Goal: Use online tool/utility: Utilize a website feature to perform a specific function

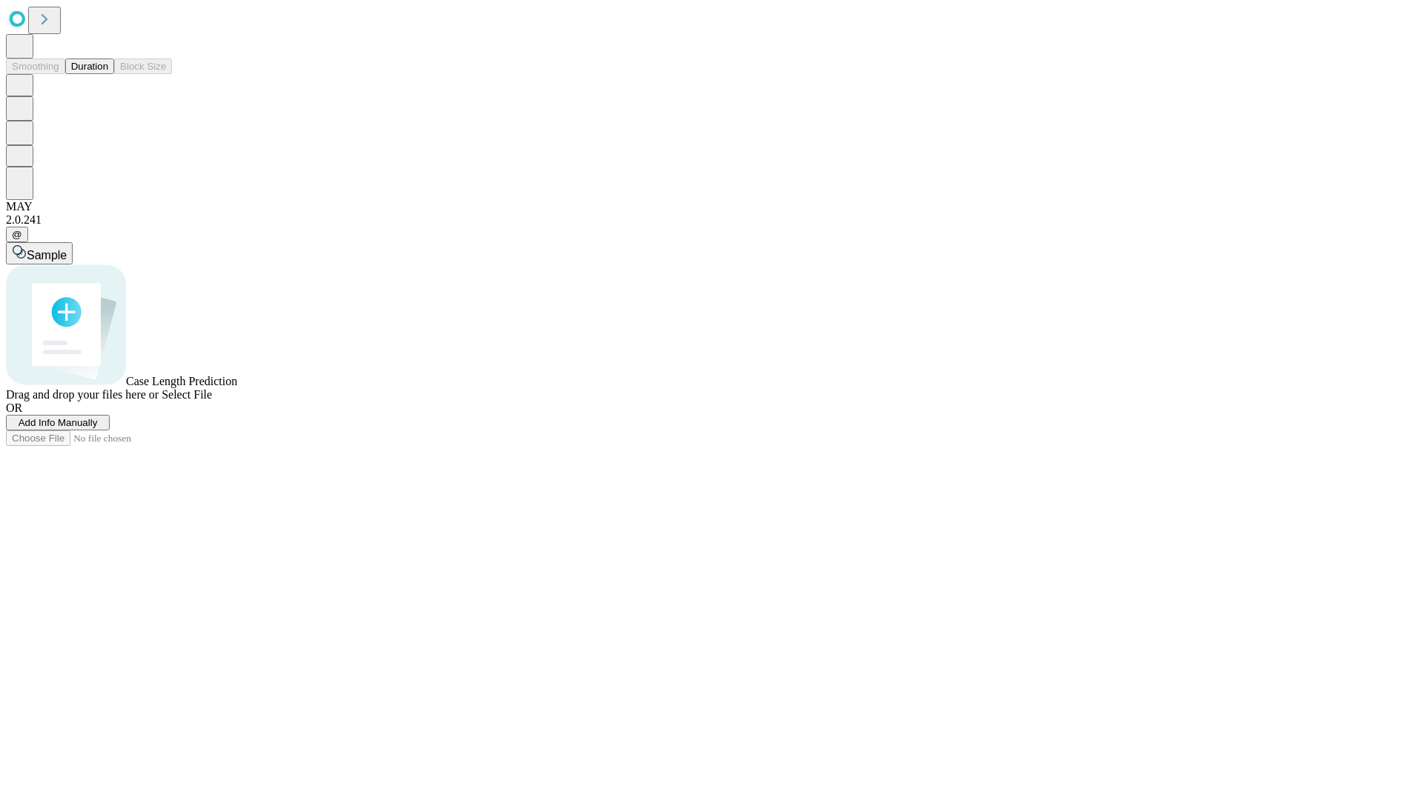
click at [108, 74] on button "Duration" at bounding box center [89, 67] width 49 height 16
click at [212, 401] on span "Select File" at bounding box center [187, 394] width 50 height 13
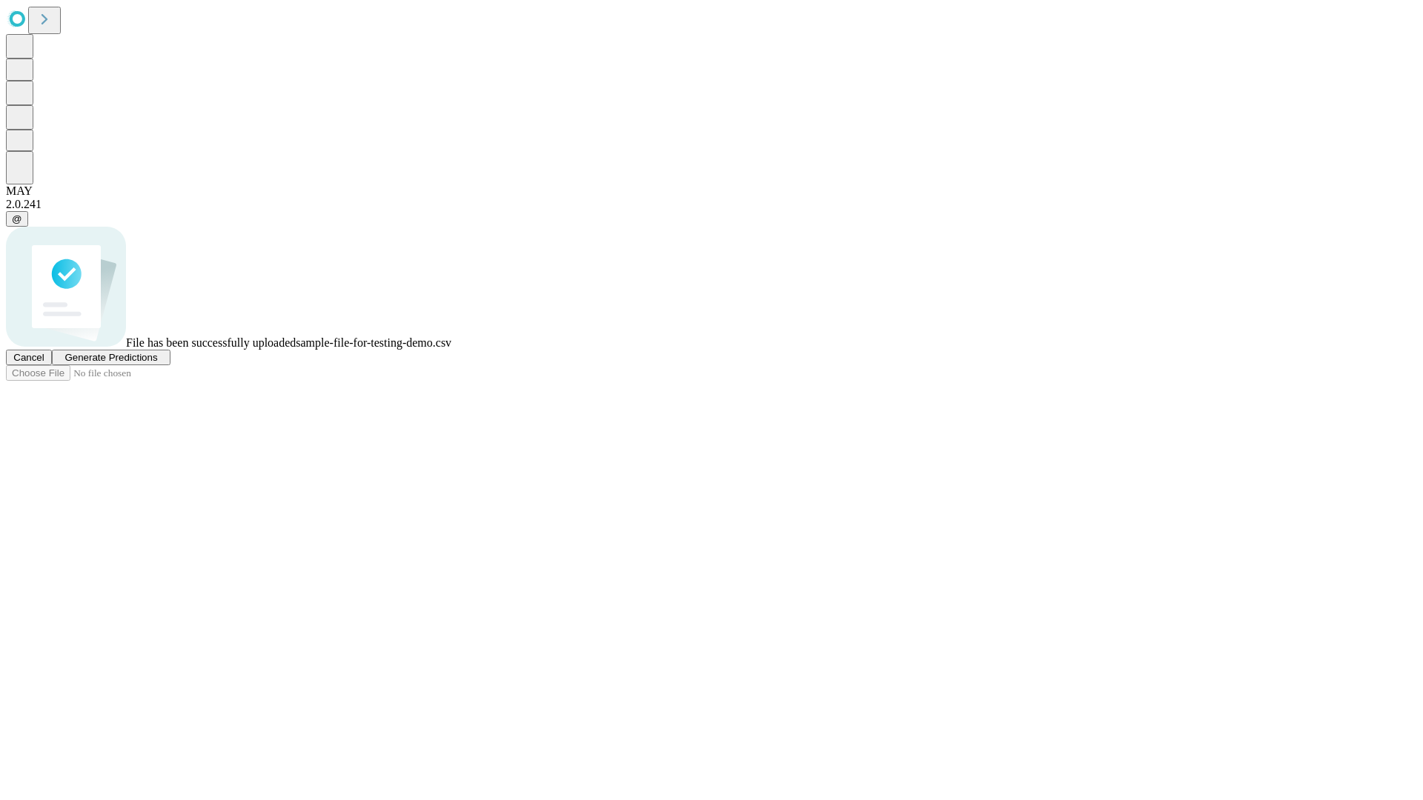
click at [157, 363] on span "Generate Predictions" at bounding box center [110, 357] width 93 height 11
